Goal: Browse casually: Explore the website without a specific task or goal

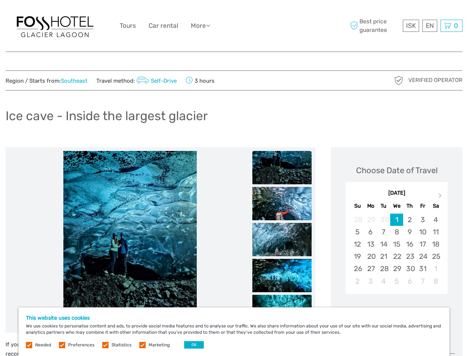
click at [234, 26] on div "ISK ISK € $ £ EN English Español Deutsch Tours Car rental More Travel Articles …" at bounding box center [234, 26] width 229 height 40
click at [201, 26] on link "More" at bounding box center [200, 25] width 19 height 11
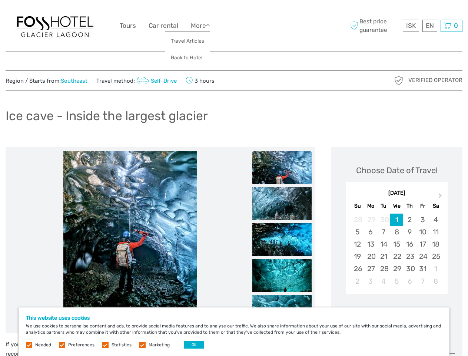
click at [210, 25] on icon at bounding box center [208, 25] width 4 height 6
click at [411, 26] on span "ISK" at bounding box center [411, 25] width 10 height 7
click at [429, 26] on div "EN English Español Deutsch" at bounding box center [429, 26] width 15 height 12
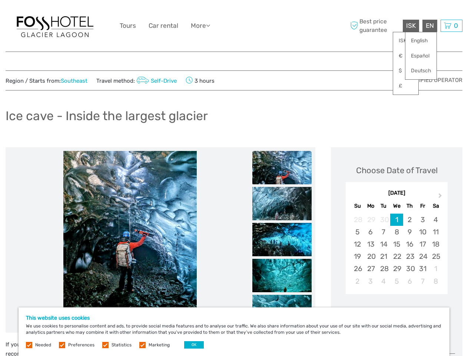
click at [451, 26] on div "0 Items Total 0 ISK Checkout The shopping cart is empty." at bounding box center [452, 26] width 22 height 12
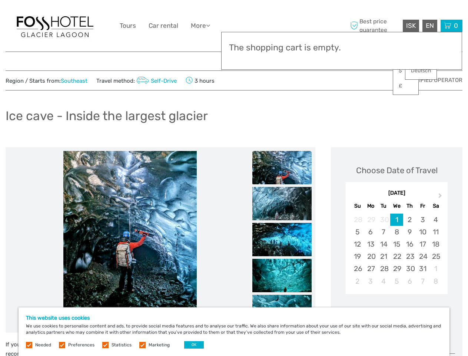
click at [130, 240] on img at bounding box center [129, 240] width 133 height 178
click at [131, 160] on link at bounding box center [131, 161] width 12 height 12
